Goal: Task Accomplishment & Management: Manage account settings

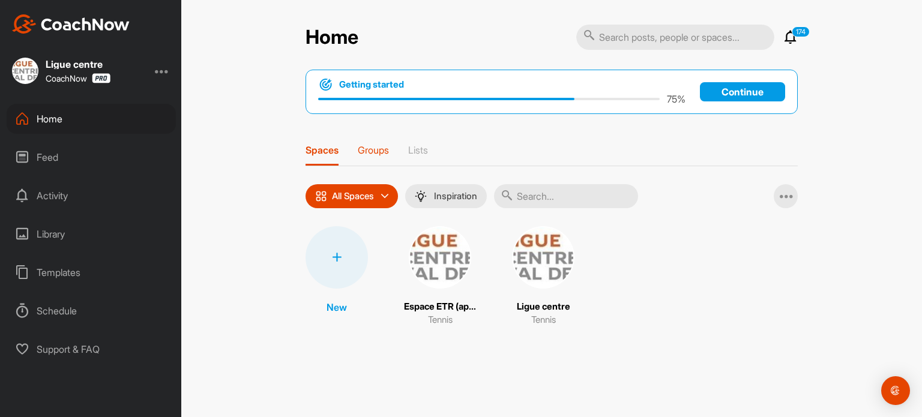
click at [371, 149] on p "Groups" at bounding box center [373, 150] width 31 height 12
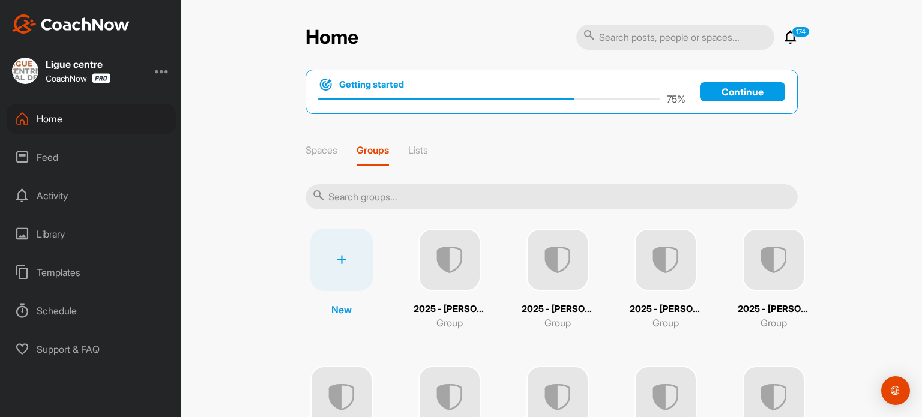
click at [367, 188] on input "text" at bounding box center [552, 196] width 492 height 25
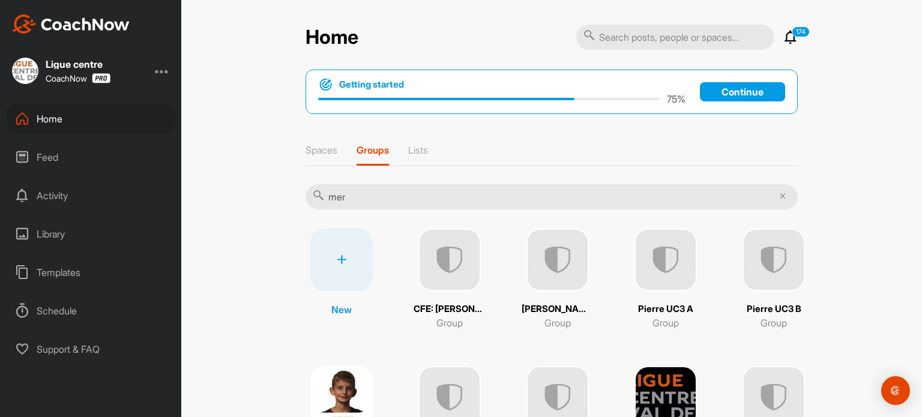
type input "mer"
click at [447, 276] on img at bounding box center [449, 260] width 62 height 62
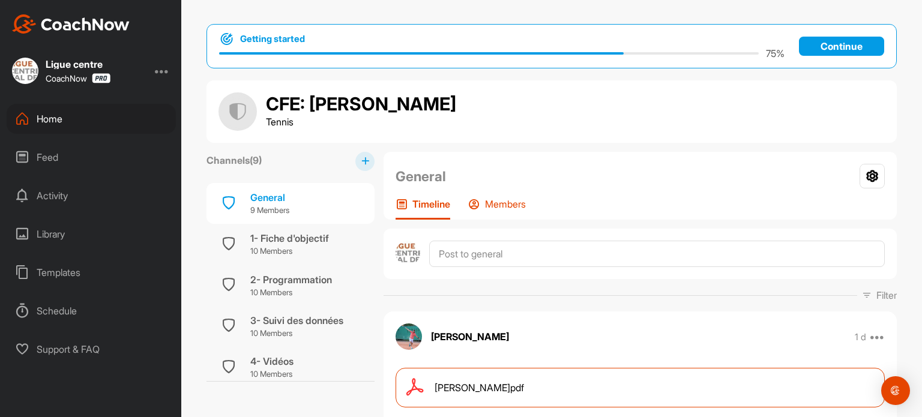
click at [507, 199] on p "Members" at bounding box center [505, 204] width 41 height 12
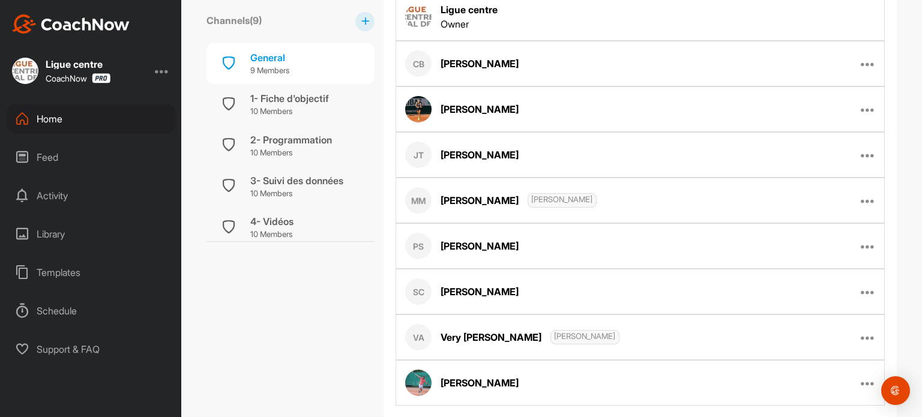
scroll to position [403, 0]
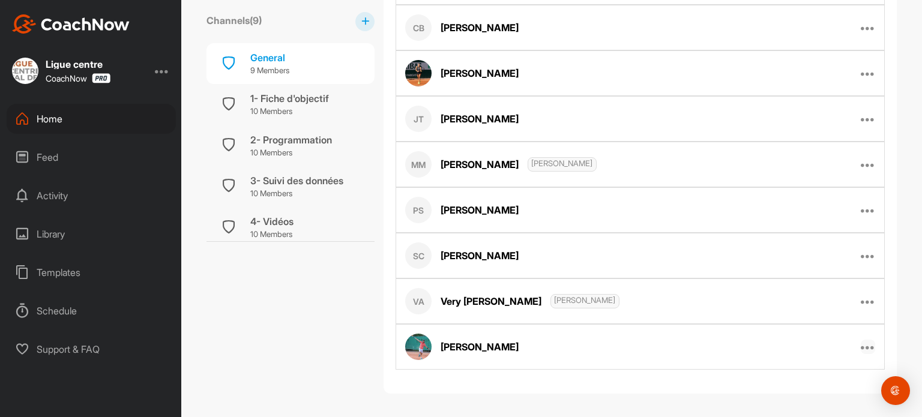
click at [864, 343] on icon at bounding box center [868, 347] width 14 height 14
click at [792, 380] on p "Edit Member" at bounding box center [804, 386] width 52 height 13
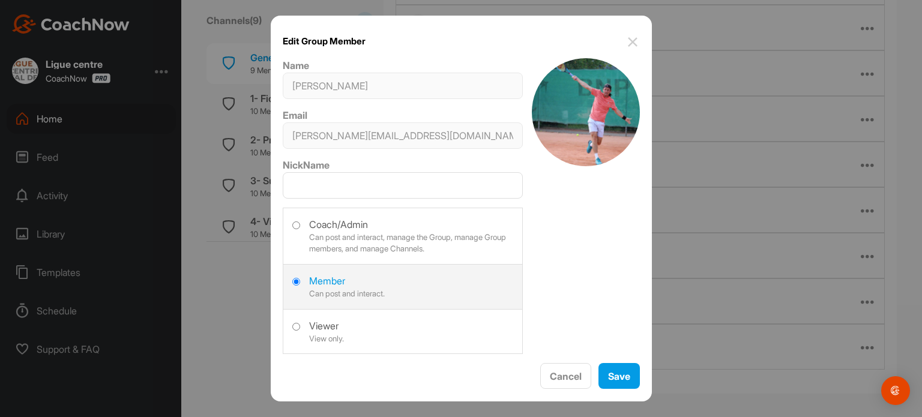
click at [295, 224] on label at bounding box center [402, 234] width 239 height 53
click at [295, 224] on input "radio" at bounding box center [296, 225] width 8 height 8
radio input "true"
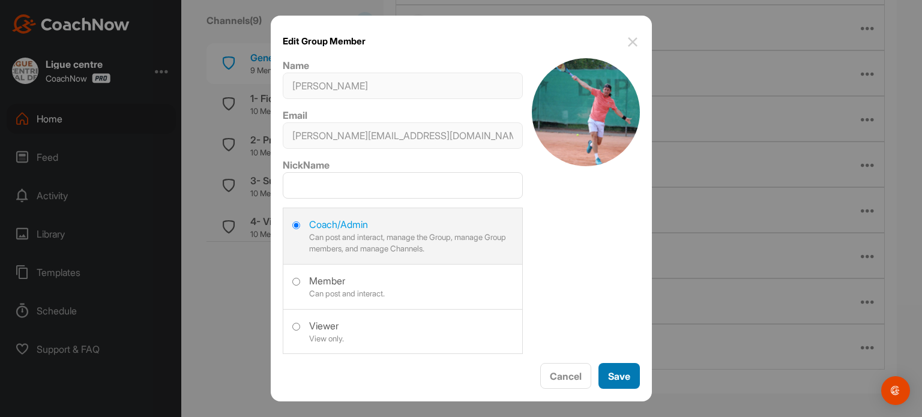
click at [619, 373] on button "Save" at bounding box center [618, 376] width 41 height 26
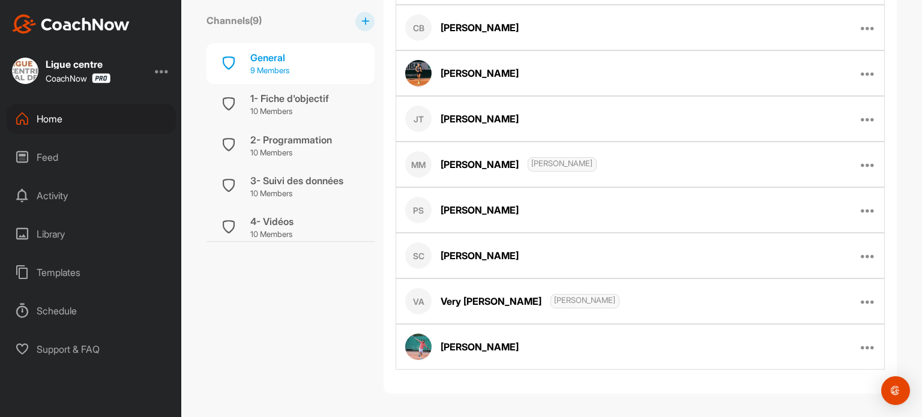
click at [282, 64] on div "General" at bounding box center [269, 57] width 39 height 14
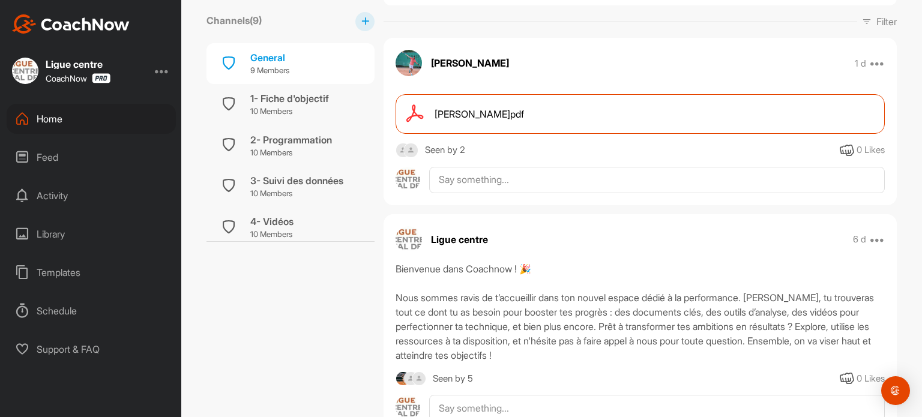
scroll to position [325, 0]
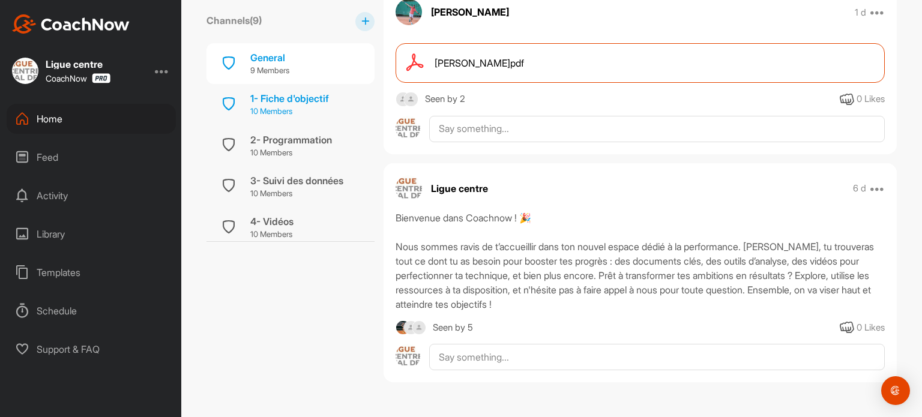
click at [274, 107] on p "10 Members" at bounding box center [289, 112] width 79 height 12
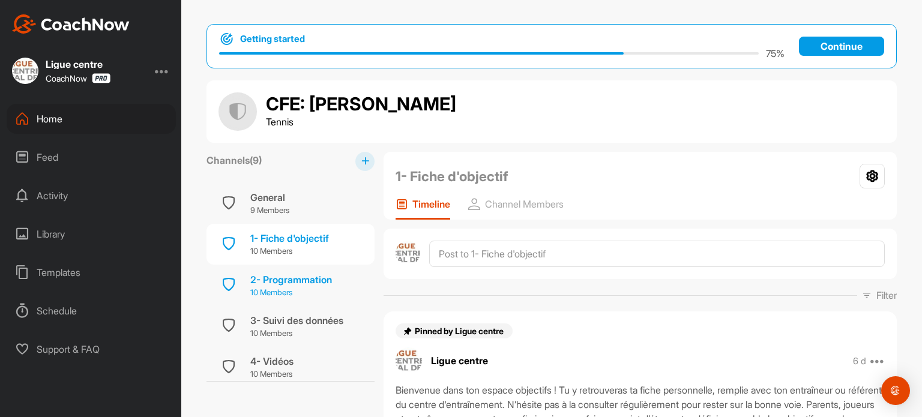
click at [277, 277] on div "2- Programmation" at bounding box center [291, 279] width 82 height 14
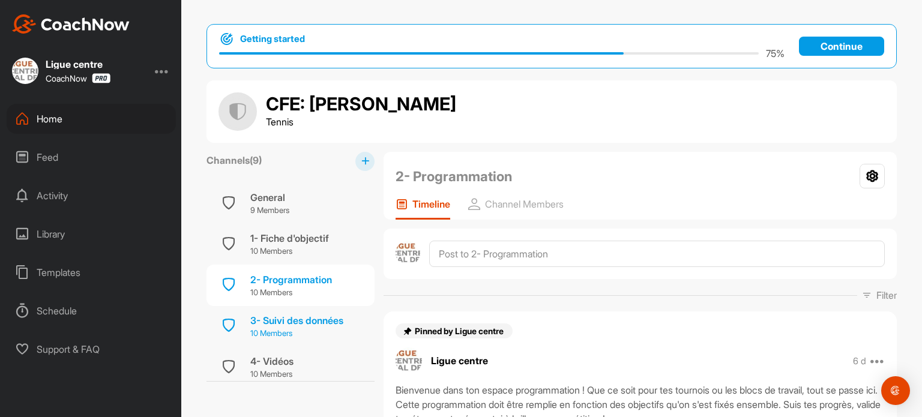
click at [281, 315] on div "3- Suivi des données" at bounding box center [296, 320] width 93 height 14
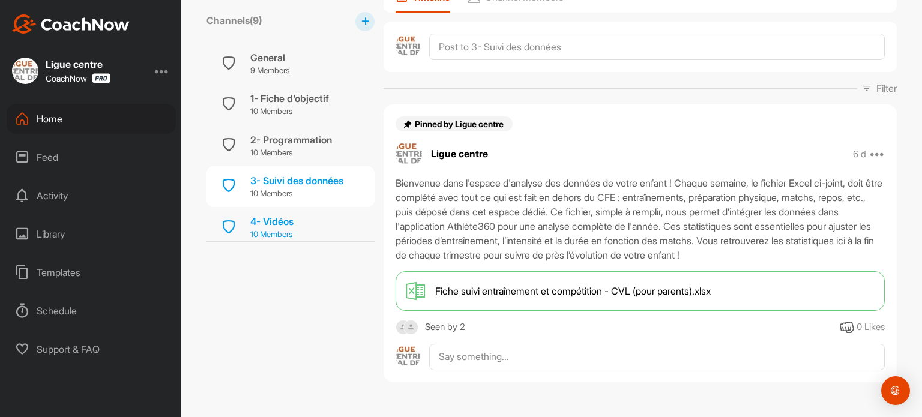
scroll to position [91, 0]
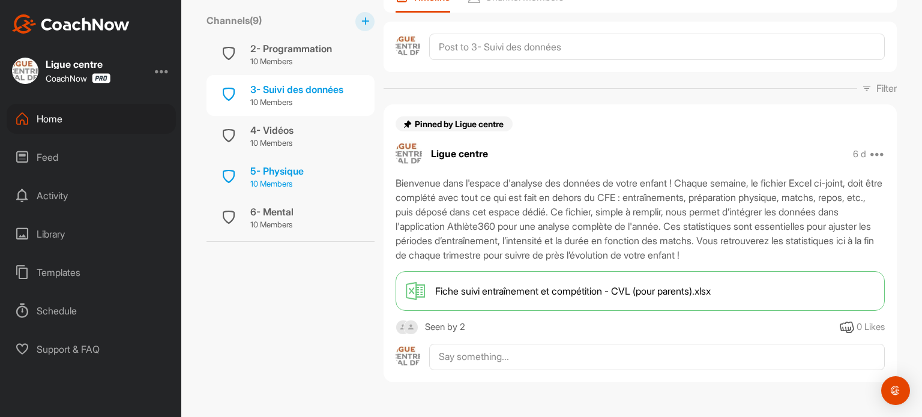
click at [274, 176] on div "5- Physique" at bounding box center [276, 171] width 53 height 14
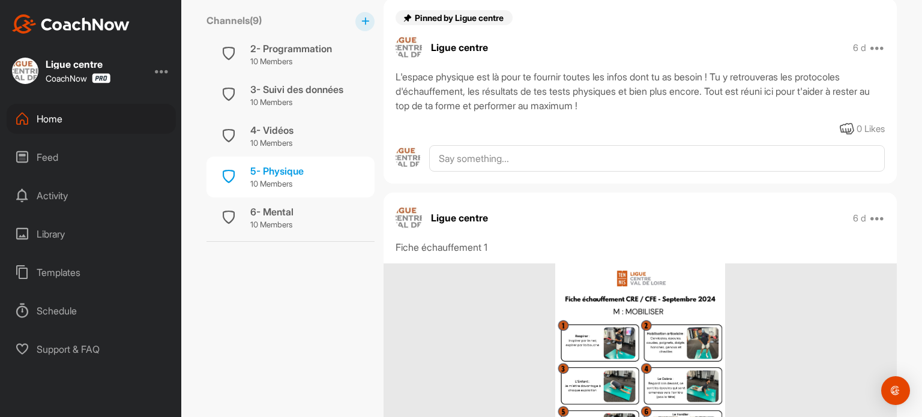
scroll to position [312, 0]
click at [875, 221] on icon at bounding box center [877, 219] width 14 height 14
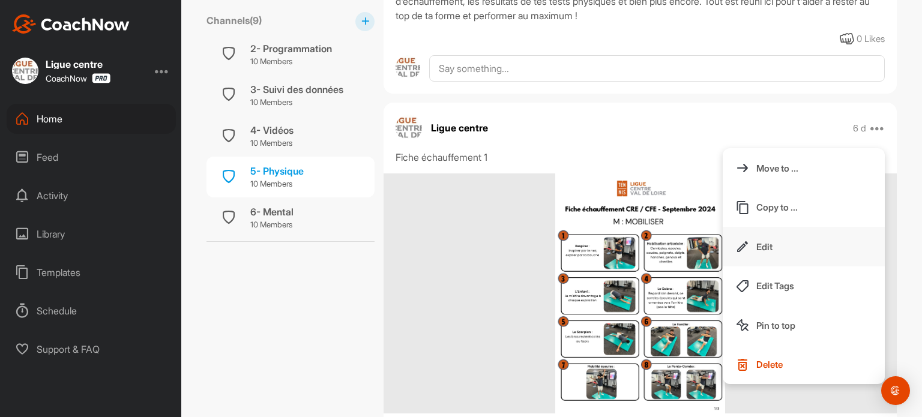
scroll to position [404, 0]
click at [759, 360] on p "Delete" at bounding box center [769, 364] width 26 height 13
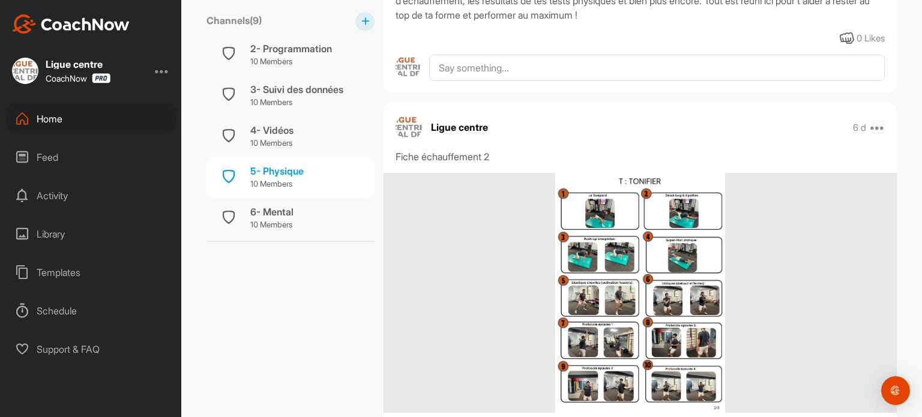
click at [874, 124] on icon at bounding box center [877, 127] width 14 height 14
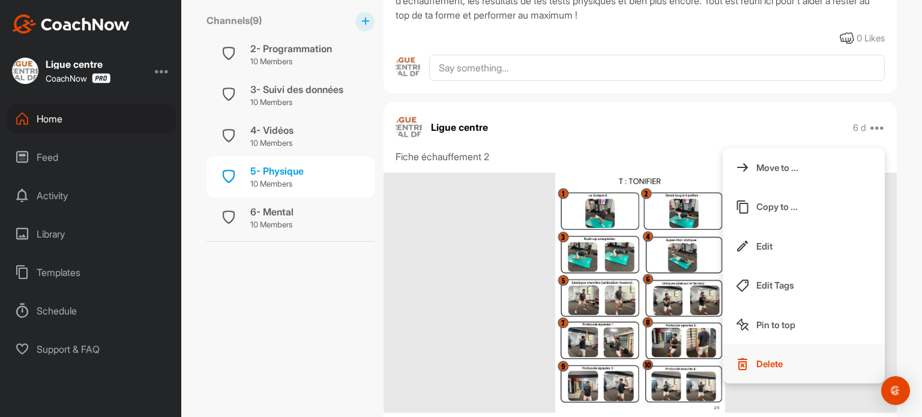
click at [758, 361] on p "Delete" at bounding box center [769, 364] width 26 height 13
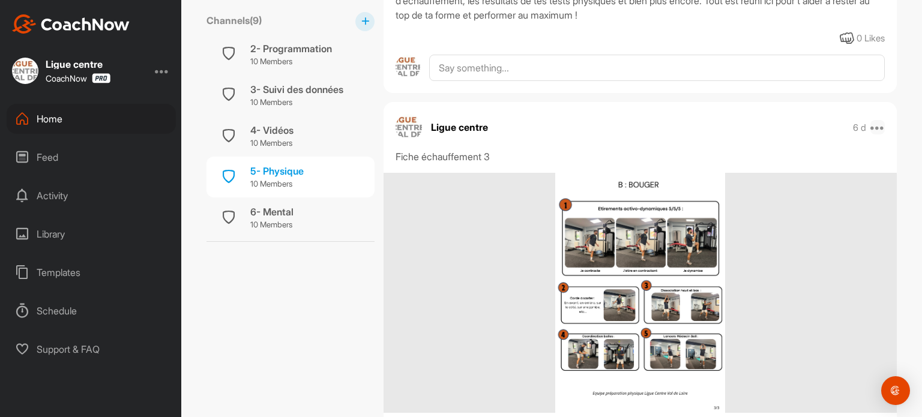
click at [874, 128] on icon at bounding box center [877, 127] width 14 height 14
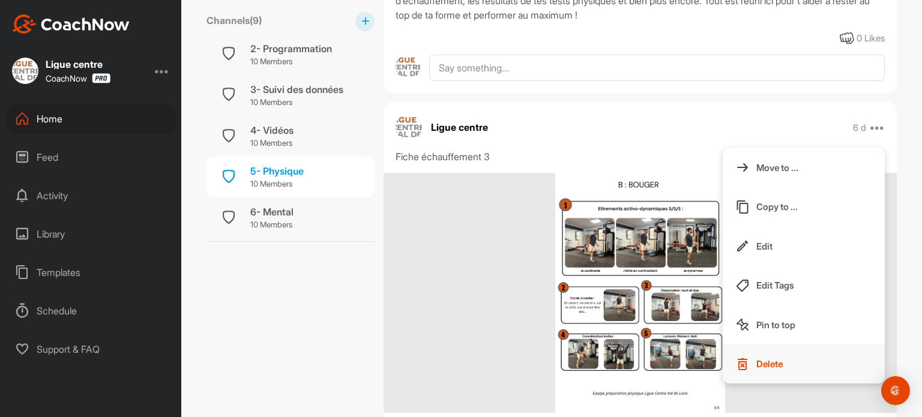
click at [768, 358] on p "Delete" at bounding box center [769, 364] width 26 height 13
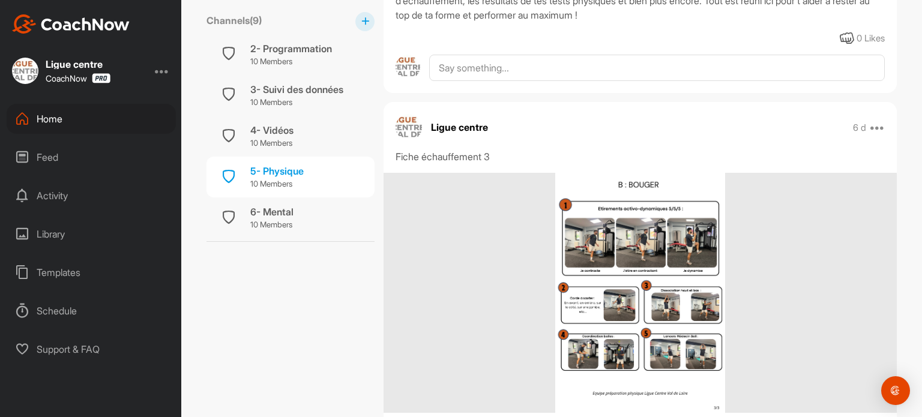
scroll to position [115, 0]
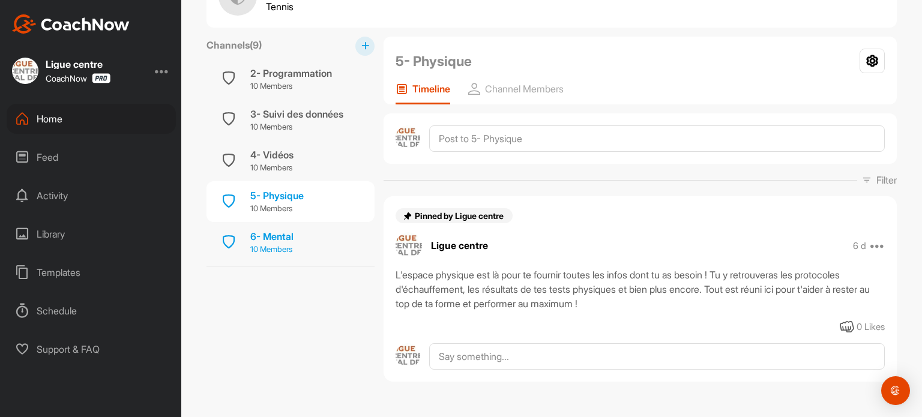
click at [267, 236] on div "6- Mental" at bounding box center [271, 236] width 43 height 14
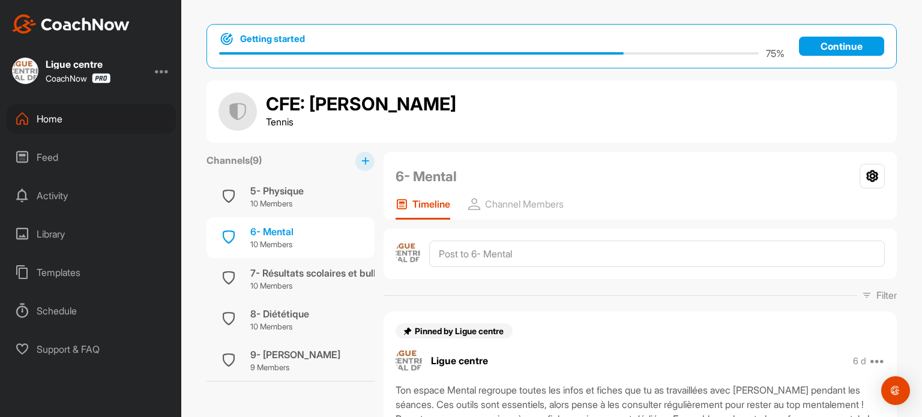
scroll to position [130, 0]
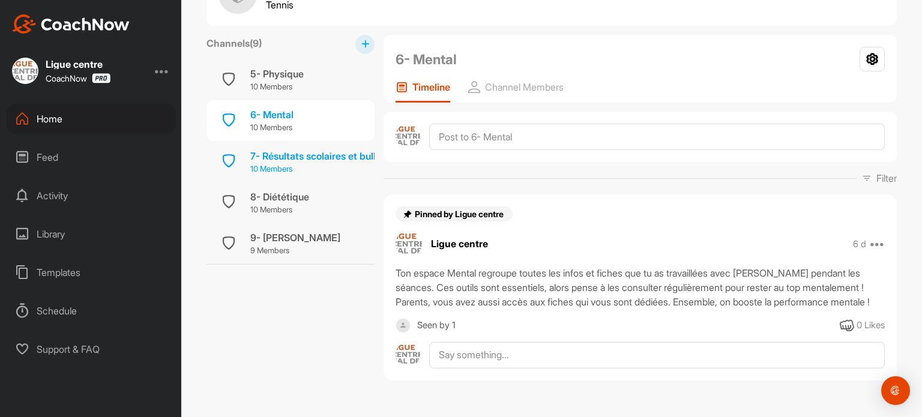
click at [287, 149] on div "7- Résultats scolaires et bulletin hebdomadaire" at bounding box center [354, 156] width 209 height 14
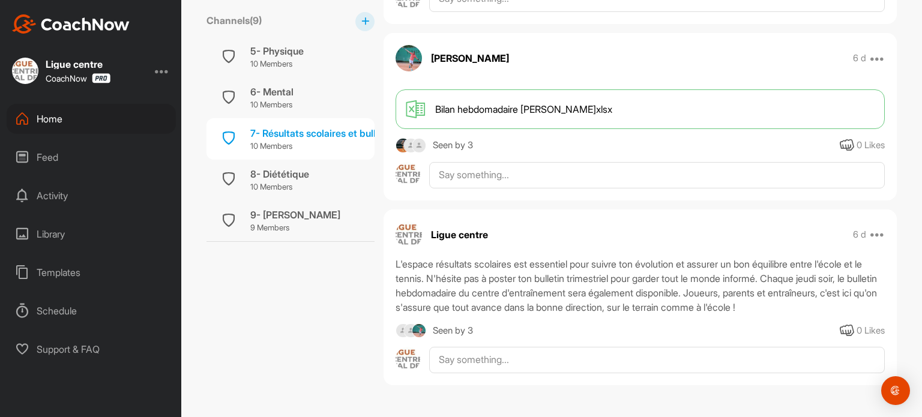
scroll to position [473, 0]
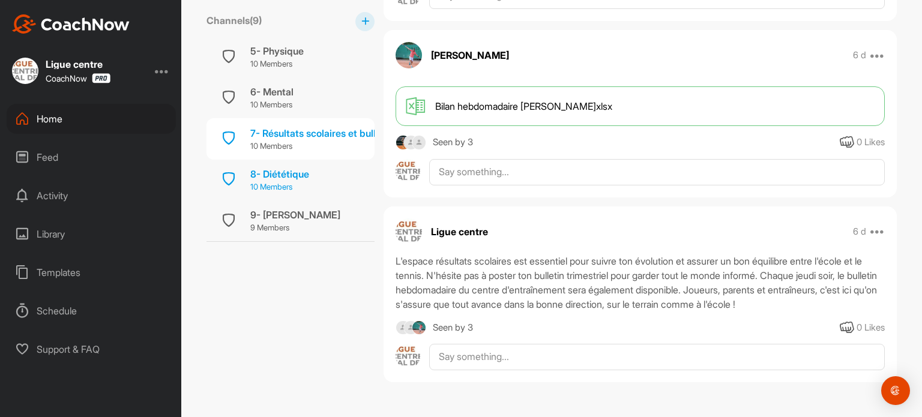
click at [281, 172] on div "8- Diététique" at bounding box center [279, 174] width 59 height 14
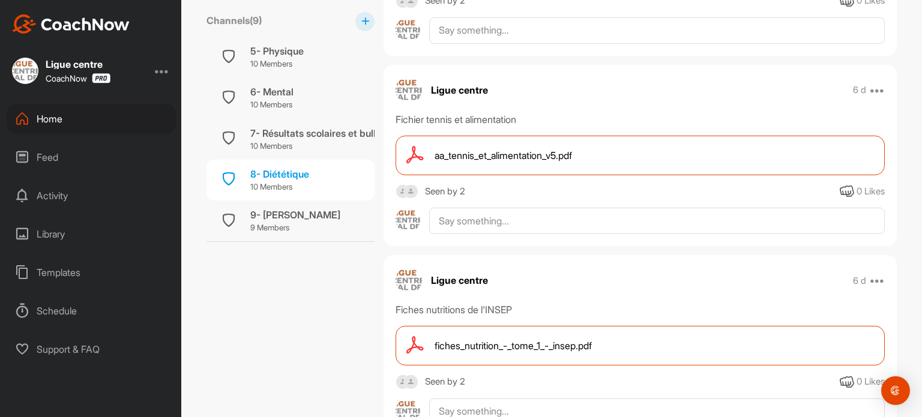
scroll to position [510, 0]
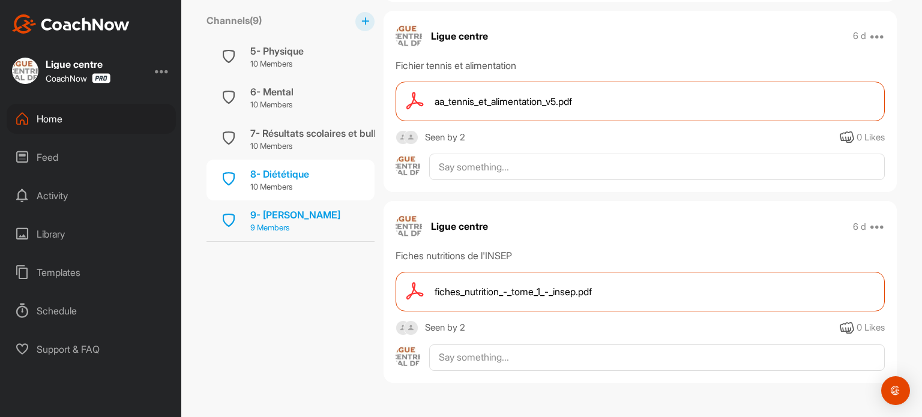
click at [282, 222] on p "9 Members" at bounding box center [295, 228] width 90 height 12
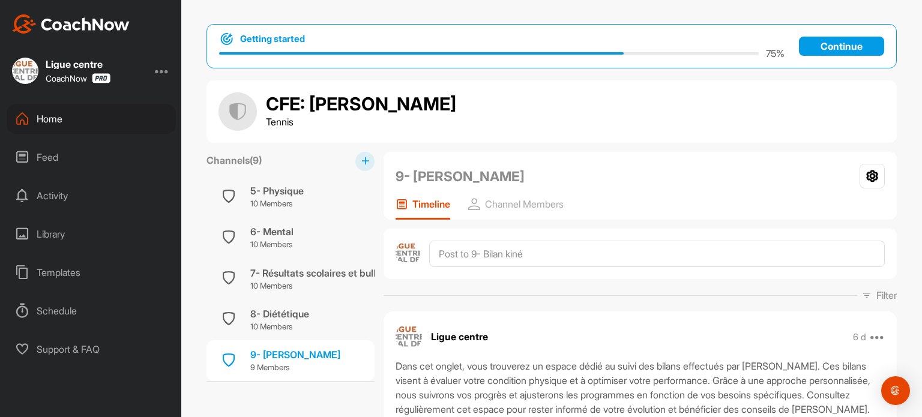
click at [53, 124] on div "Home" at bounding box center [91, 119] width 169 height 30
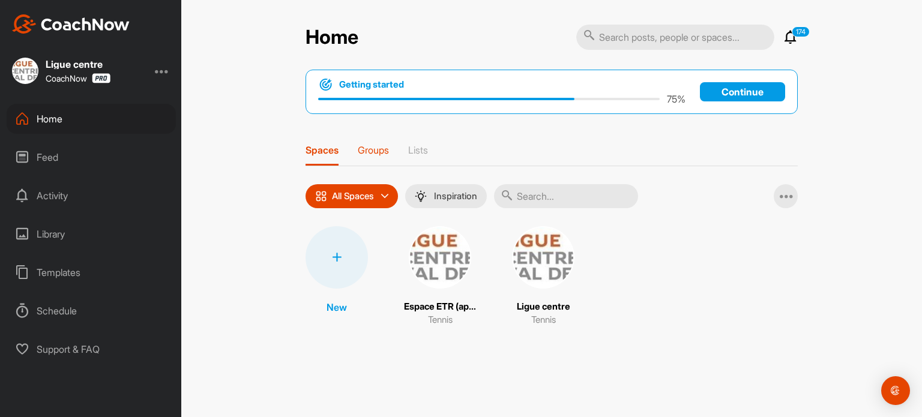
click at [379, 145] on p "Groups" at bounding box center [373, 150] width 31 height 12
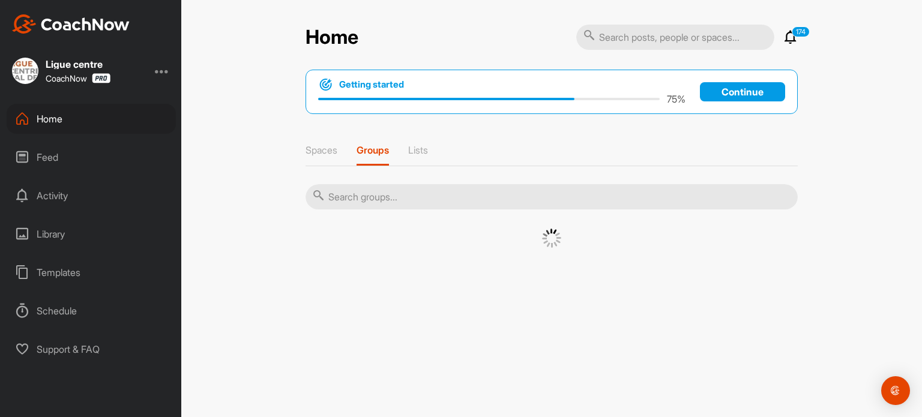
click at [356, 197] on input "text" at bounding box center [552, 196] width 492 height 25
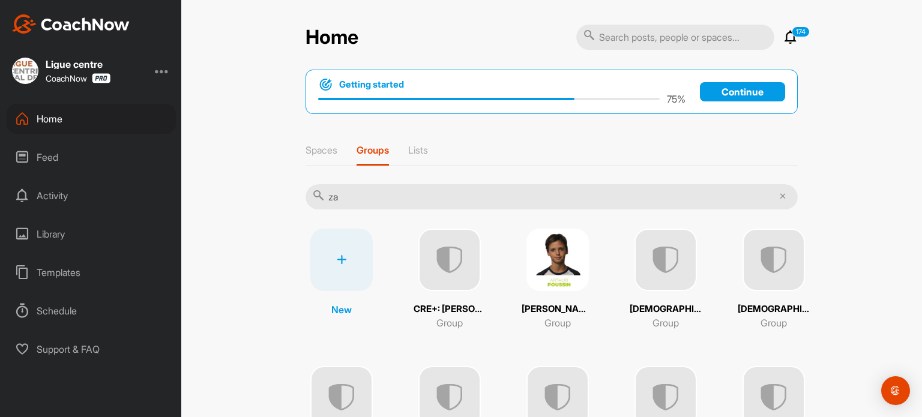
type input "za"
click at [450, 257] on img at bounding box center [449, 260] width 62 height 62
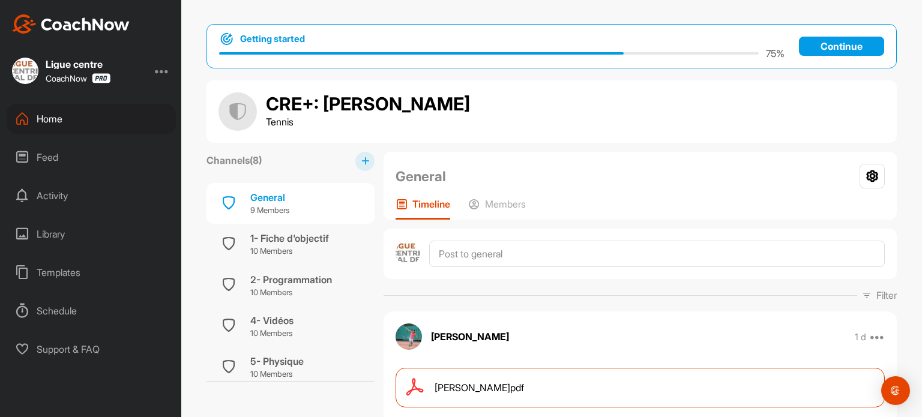
click at [506, 197] on div "General Group Settings Your Notifications Timeline Members" at bounding box center [640, 186] width 513 height 68
click at [503, 209] on p "Members" at bounding box center [505, 204] width 41 height 12
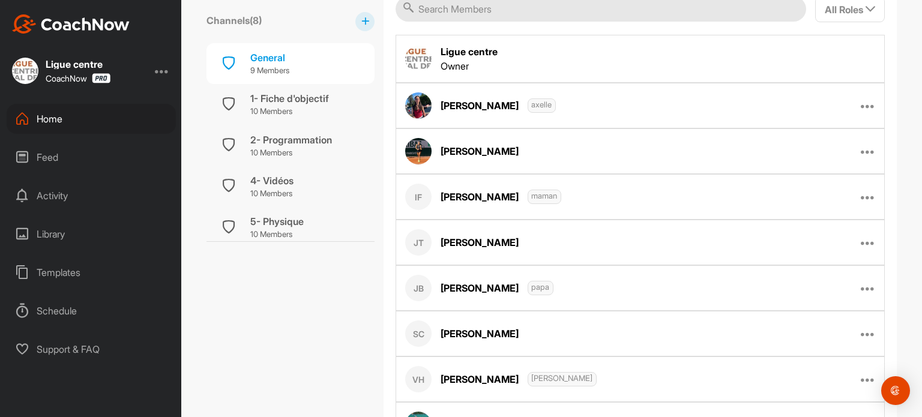
scroll to position [403, 0]
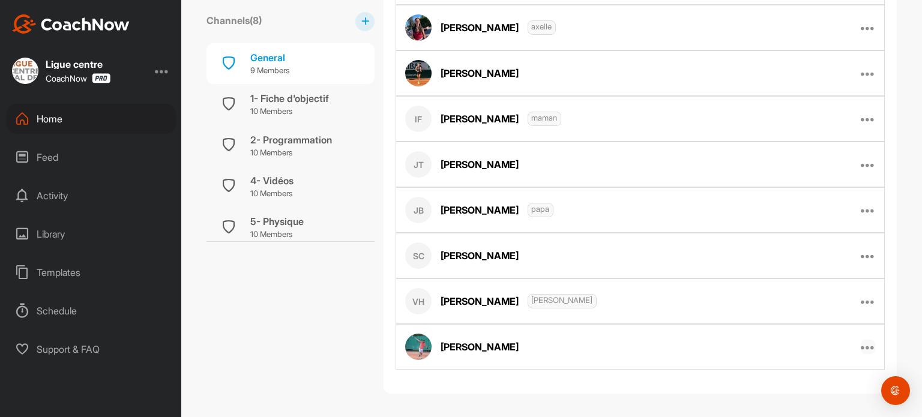
click at [862, 343] on icon at bounding box center [868, 347] width 14 height 14
click at [798, 380] on p "Edit Member" at bounding box center [804, 386] width 52 height 13
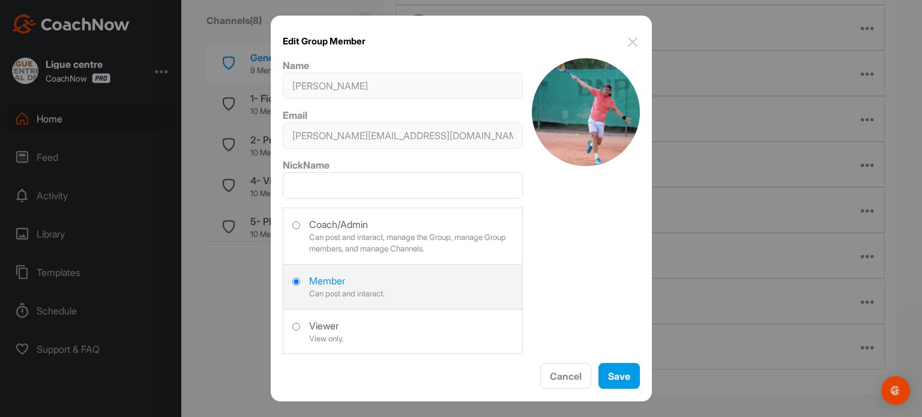
click at [298, 224] on label at bounding box center [402, 234] width 239 height 53
click at [298, 224] on input "radio" at bounding box center [296, 225] width 8 height 8
radio input "true"
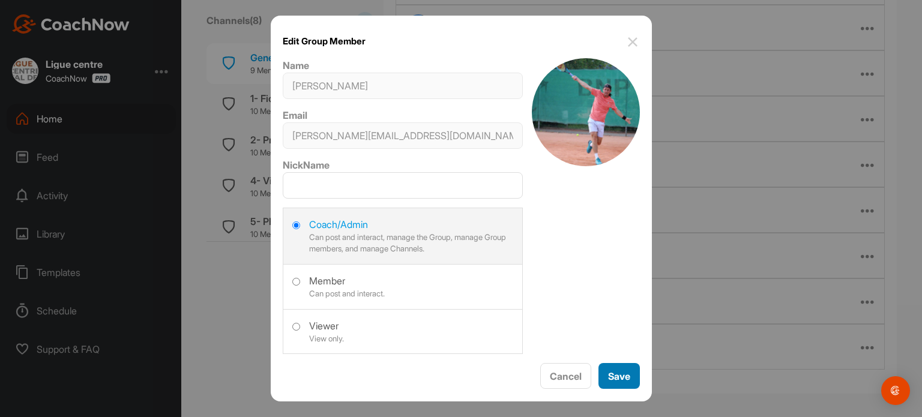
click at [618, 369] on button "Save" at bounding box center [618, 376] width 41 height 26
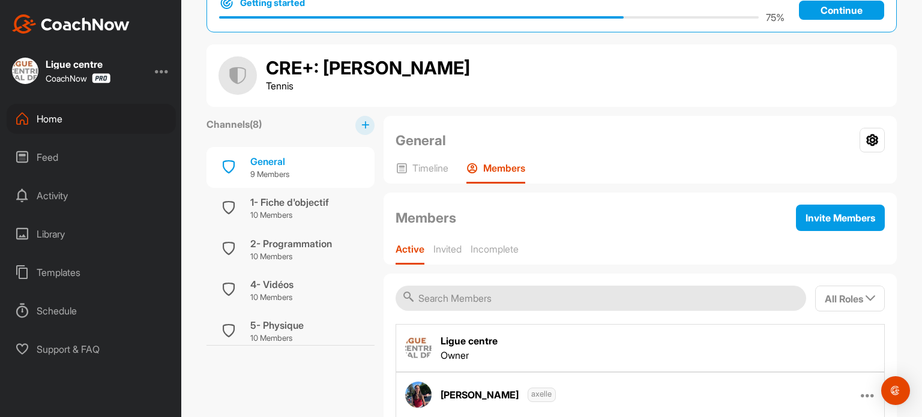
scroll to position [36, 0]
click at [307, 209] on p "10 Members" at bounding box center [289, 215] width 79 height 12
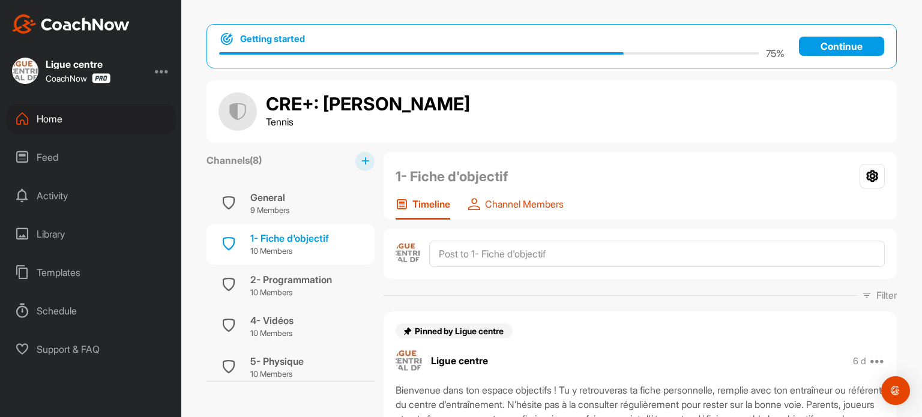
scroll to position [130, 0]
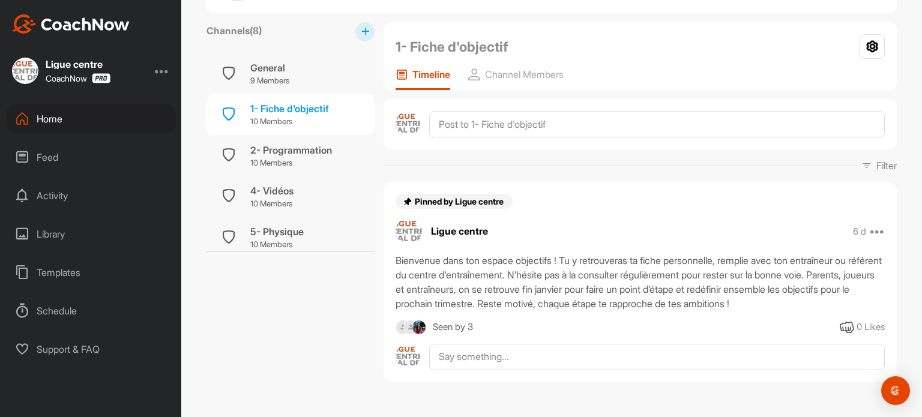
click at [433, 325] on div "Seen by 3" at bounding box center [453, 327] width 40 height 15
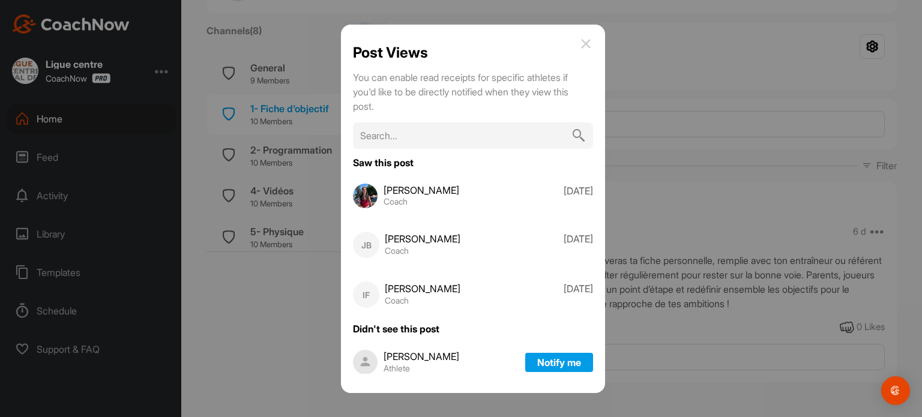
click at [580, 43] on img at bounding box center [586, 44] width 14 height 14
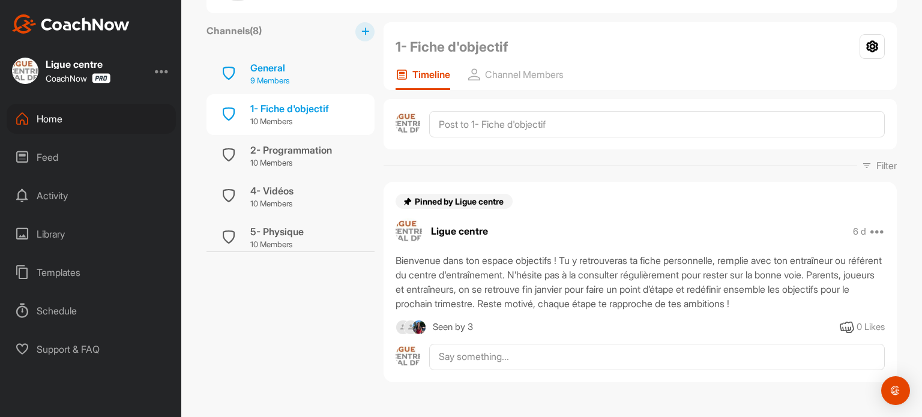
click at [272, 67] on div "General" at bounding box center [269, 68] width 39 height 14
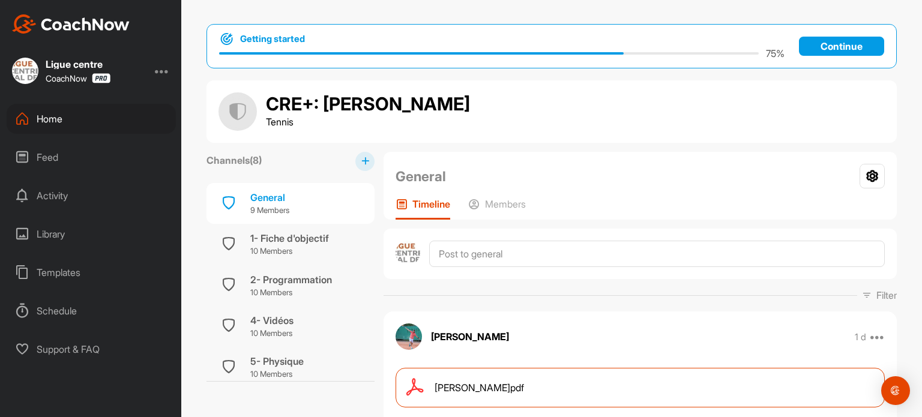
click at [501, 383] on div "[PERSON_NAME]pdf" at bounding box center [640, 388] width 489 height 40
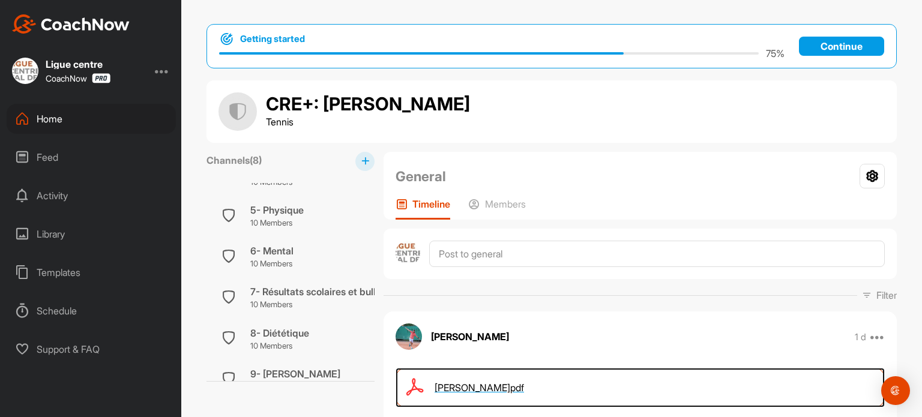
scroll to position [177, 0]
